Goal: Task Accomplishment & Management: Complete application form

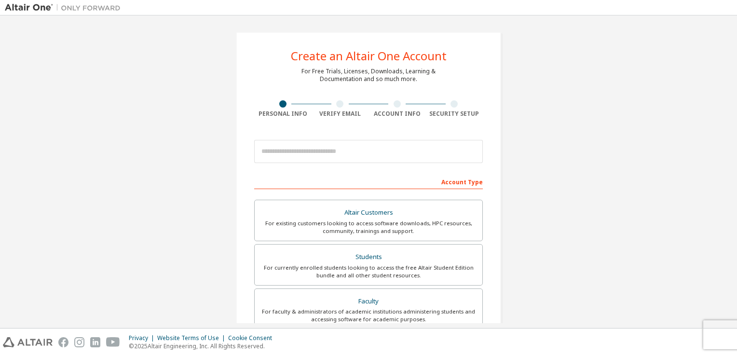
scroll to position [2089, 0]
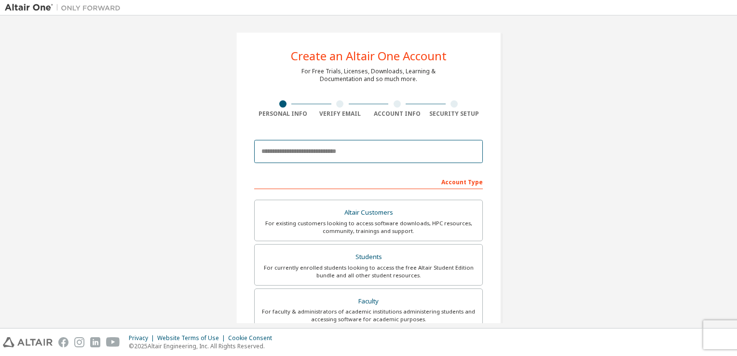
click at [321, 153] on input "email" at bounding box center [368, 151] width 229 height 23
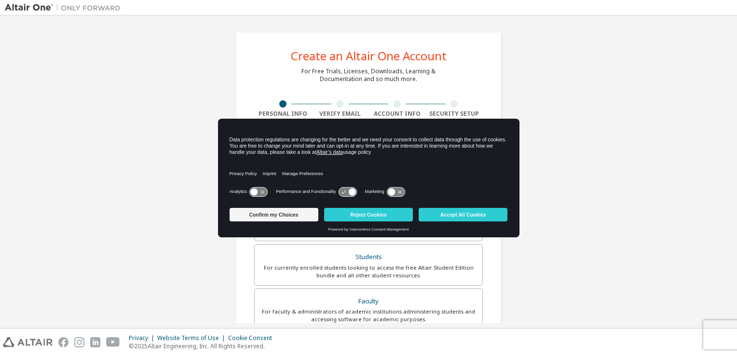
click at [581, 158] on div "Create an Altair One Account For Free Trials, Licenses, Downloads, Learning & D…" at bounding box center [369, 275] width 728 height 511
click at [422, 216] on button "Accept All Cookies" at bounding box center [463, 215] width 89 height 14
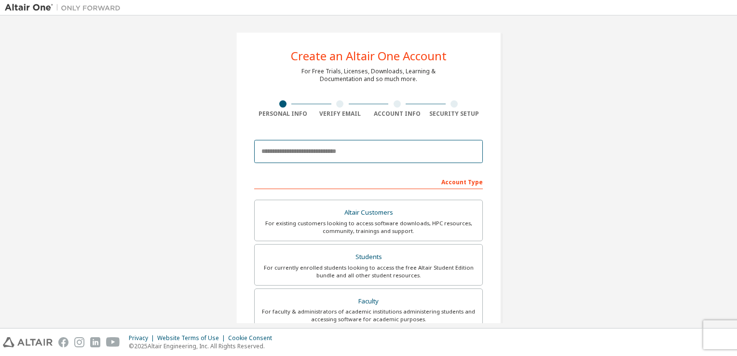
click at [324, 152] on input "email" at bounding box center [368, 151] width 229 height 23
type input "**********"
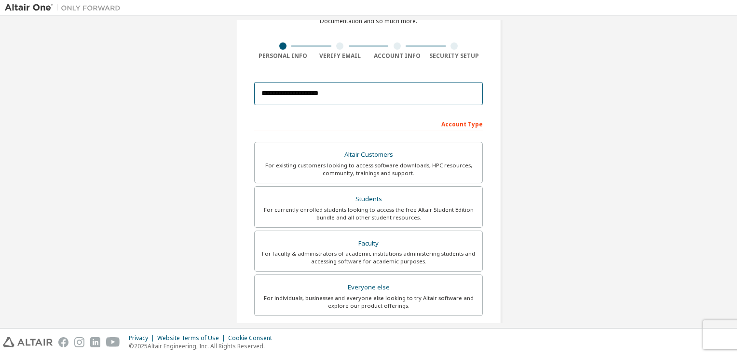
scroll to position [61, 0]
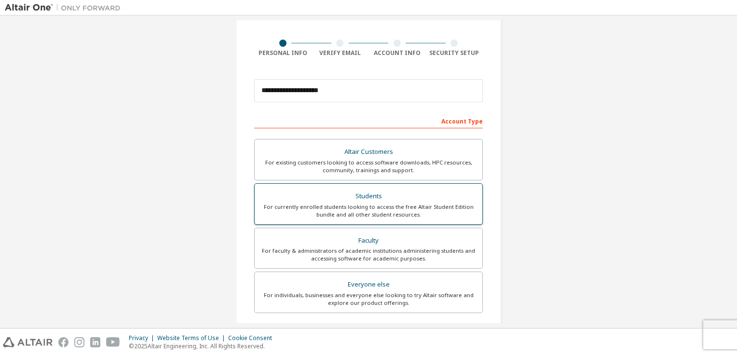
click at [388, 208] on div "For currently enrolled students looking to access the free Altair Student Editi…" at bounding box center [369, 210] width 216 height 15
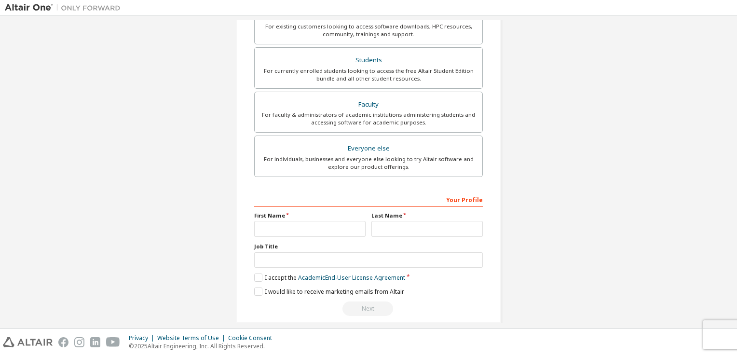
scroll to position [206, 0]
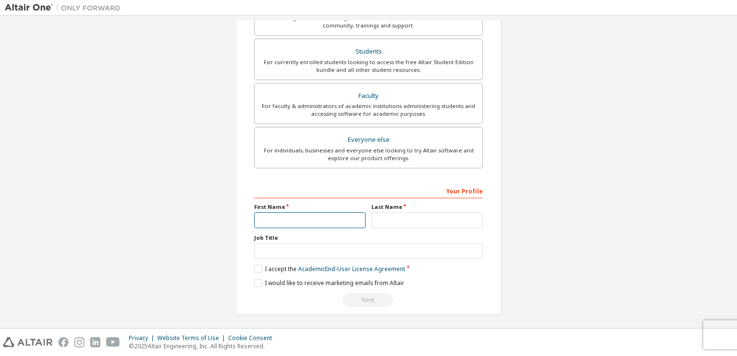
click at [291, 215] on input "text" at bounding box center [309, 220] width 111 height 16
type input "****"
click at [408, 219] on input "text" at bounding box center [427, 220] width 111 height 16
type input "*******"
click at [258, 266] on label "I accept the Academic End-User License Agreement" at bounding box center [329, 269] width 151 height 8
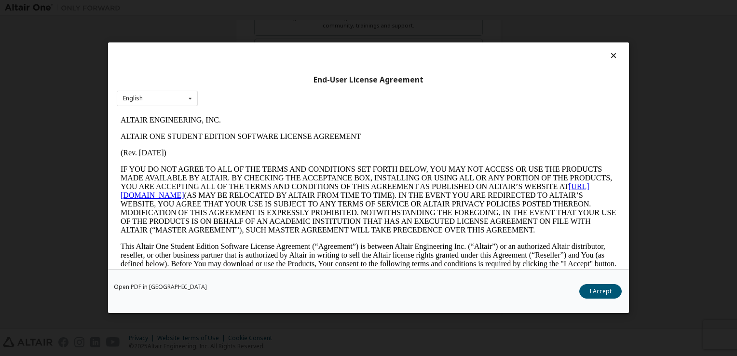
scroll to position [0, 0]
click at [596, 292] on button "I Accept" at bounding box center [601, 292] width 42 height 14
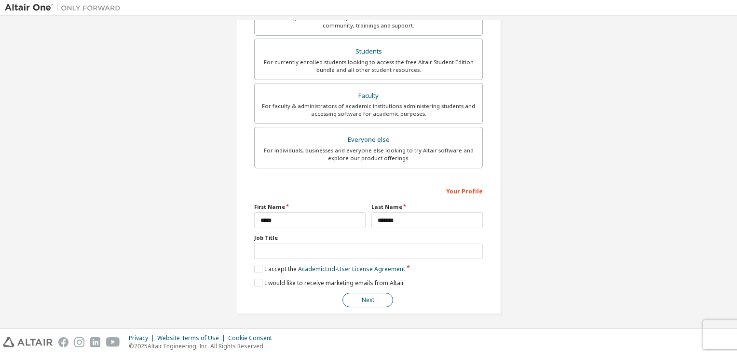
click at [357, 304] on button "Next" at bounding box center [368, 300] width 51 height 14
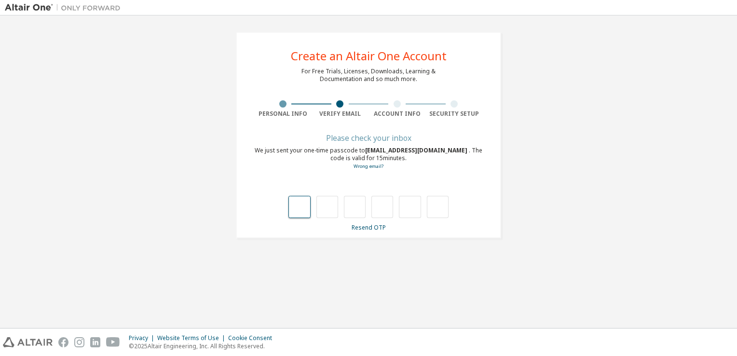
type input "*"
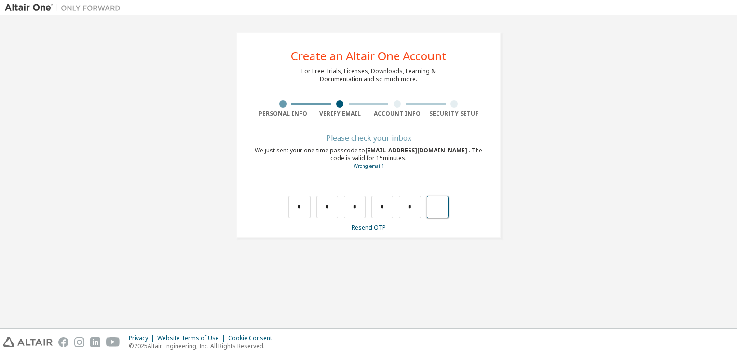
type input "*"
click at [372, 188] on div "Find and select" at bounding box center [366, 189] width 210 height 6
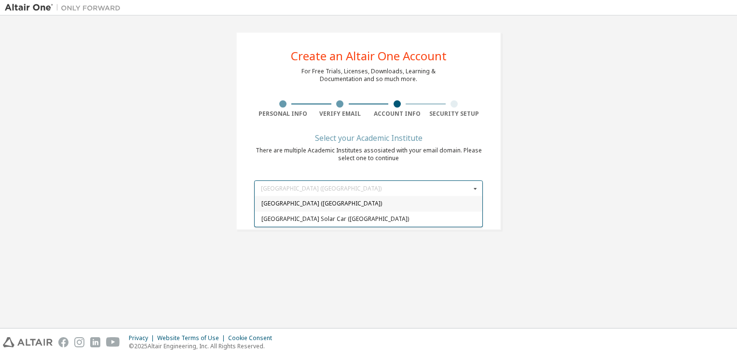
click at [363, 206] on span "[GEOGRAPHIC_DATA] ([GEOGRAPHIC_DATA])" at bounding box center [369, 204] width 215 height 6
type input "*****"
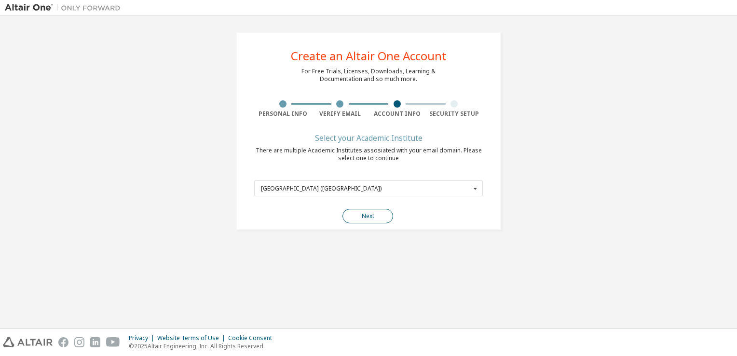
click at [373, 217] on button "Next" at bounding box center [368, 216] width 51 height 14
